Goal: Task Accomplishment & Management: Use online tool/utility

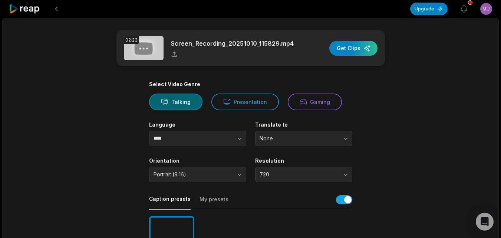
click at [355, 50] on div "button" at bounding box center [353, 48] width 48 height 15
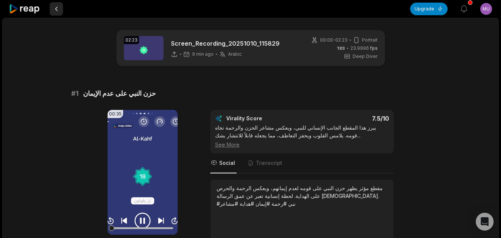
click at [57, 9] on button at bounding box center [56, 8] width 13 height 13
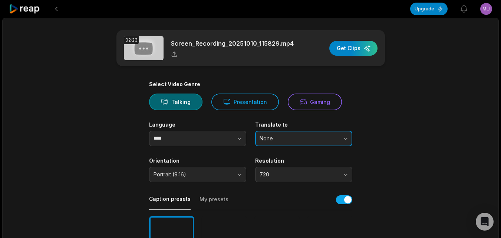
click at [342, 134] on button "None" at bounding box center [303, 138] width 97 height 16
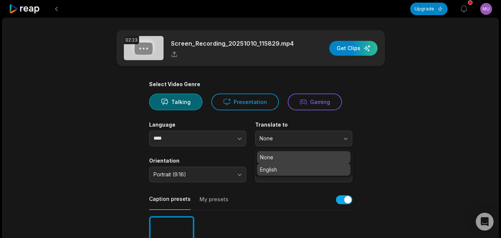
click at [309, 166] on p "English" at bounding box center [303, 169] width 87 height 8
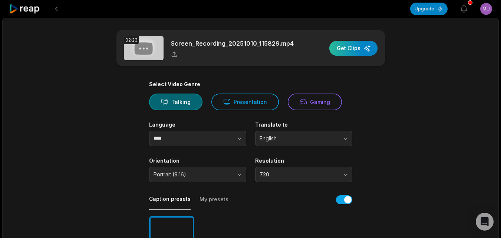
click at [347, 50] on div "button" at bounding box center [353, 48] width 48 height 15
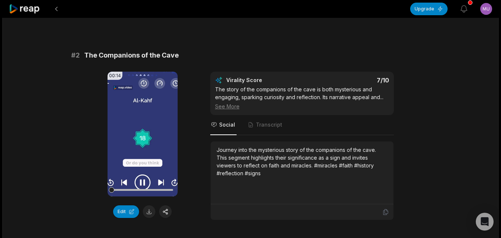
scroll to position [252, 0]
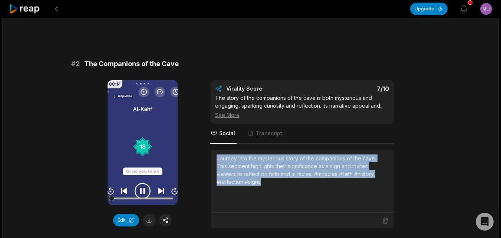
drag, startPoint x: 262, startPoint y: 181, endPoint x: 217, endPoint y: 158, distance: 51.2
click at [217, 158] on div "Journey into the mysterious story of the companions of the cave. This segment h…" at bounding box center [301, 169] width 171 height 31
copy div "Journey into the mysterious story of the companions of the cave. This segment h…"
click at [54, 8] on button at bounding box center [56, 8] width 13 height 13
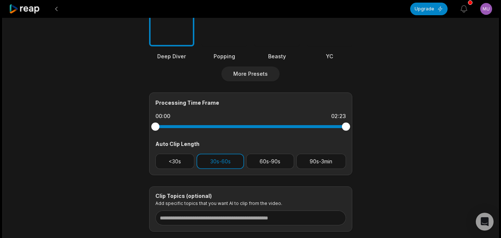
scroll to position [297, 0]
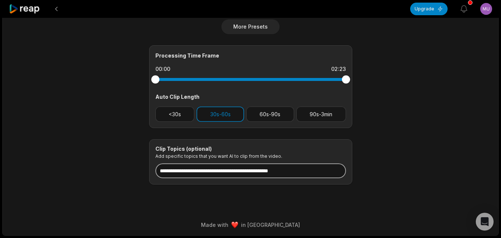
click at [242, 169] on input at bounding box center [250, 170] width 191 height 15
type input "**********"
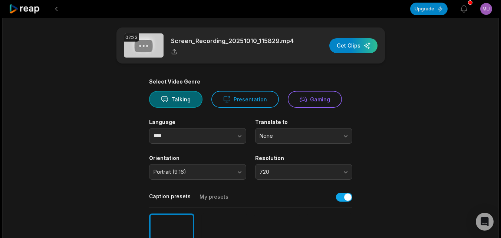
scroll to position [0, 0]
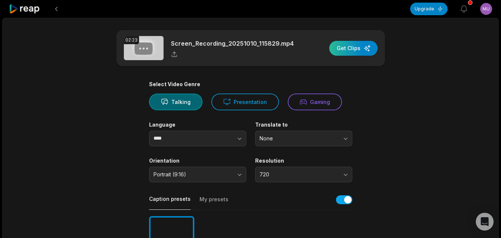
click at [348, 47] on div "button" at bounding box center [353, 48] width 48 height 15
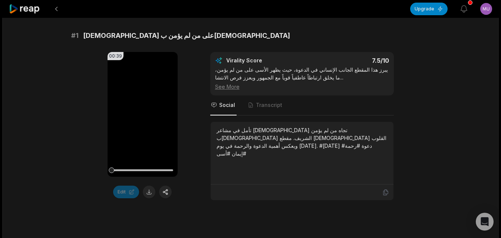
scroll to position [111, 0]
